Goal: Task Accomplishment & Management: Manage account settings

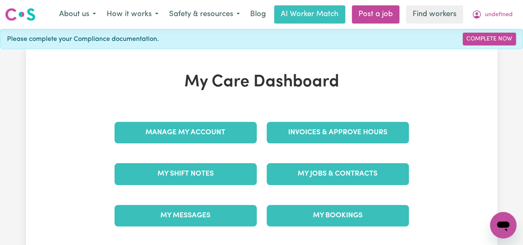
click at [338, 132] on link "Invoices & Approve Hours" at bounding box center [338, 133] width 142 height 22
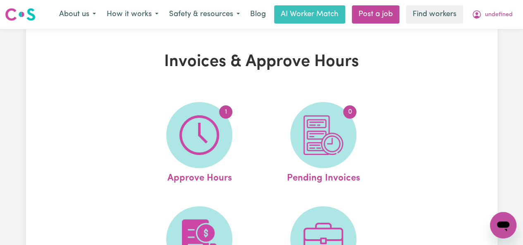
click at [199, 144] on link "1 Approve Hours" at bounding box center [199, 144] width 119 height 84
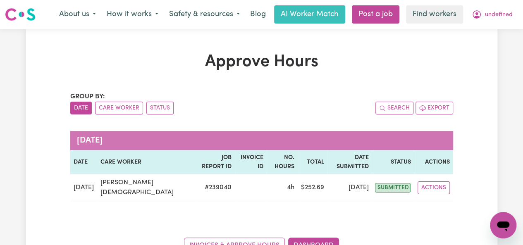
click at [434, 182] on button "Actions" at bounding box center [434, 188] width 32 height 13
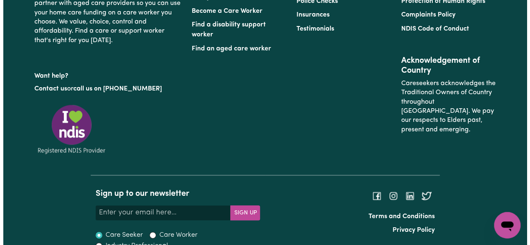
scroll to position [52, 0]
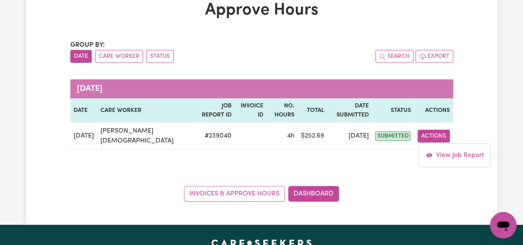
click at [454, 147] on link "View Job Report" at bounding box center [455, 155] width 71 height 17
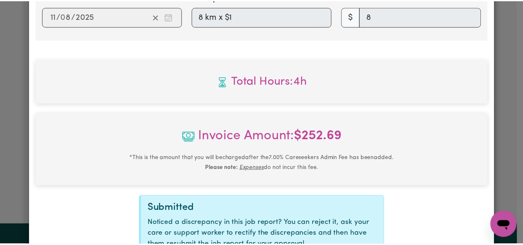
scroll to position [460, 0]
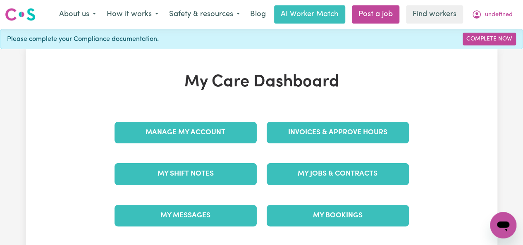
click at [338, 132] on link "Invoices & Approve Hours" at bounding box center [338, 133] width 142 height 22
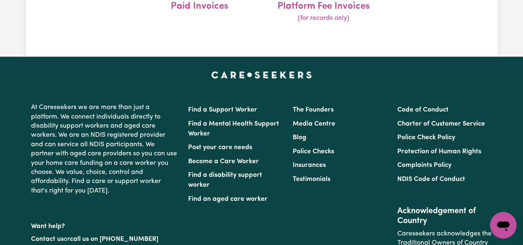
scroll to position [173, 0]
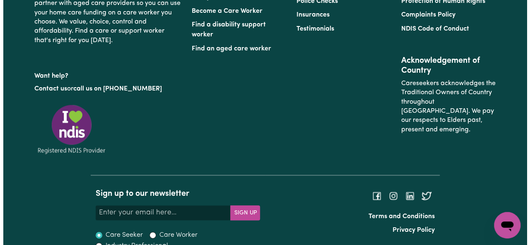
scroll to position [52, 0]
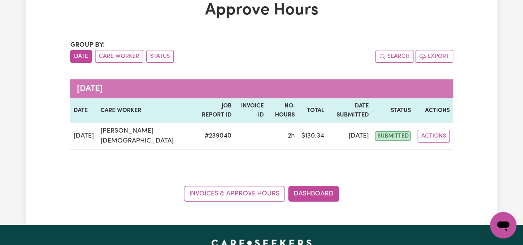
click at [442, 130] on button "Actions" at bounding box center [434, 136] width 32 height 13
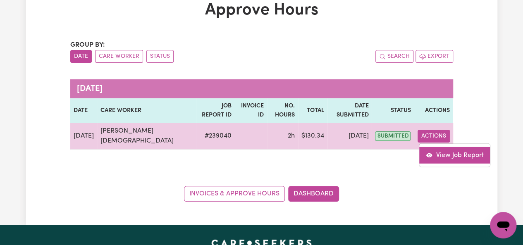
click at [435, 147] on link "View Job Report" at bounding box center [455, 155] width 71 height 17
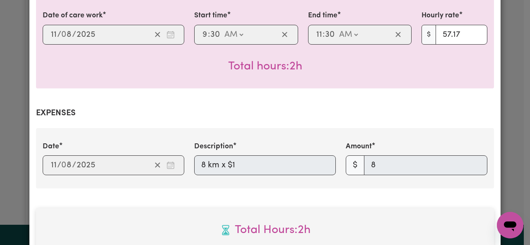
scroll to position [453, 0]
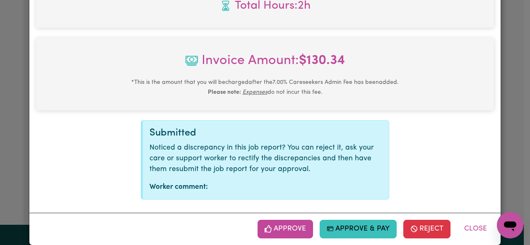
click at [306, 221] on button "Approve" at bounding box center [284, 229] width 55 height 18
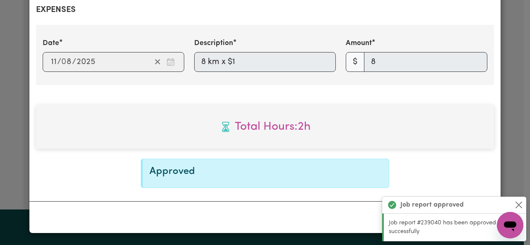
scroll to position [319, 0]
